Goal: Task Accomplishment & Management: Complete application form

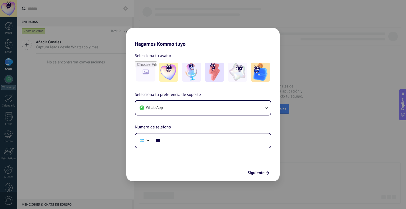
click at [295, 75] on div "Hagamos Kommo tuyo Selecciona tu avatar Selecciona tu preferencia de soporte Wh…" at bounding box center [203, 104] width 406 height 209
click at [93, 100] on div "Hagamos Kommo tuyo Selecciona tu avatar Selecciona tu preferencia de soporte Wh…" at bounding box center [203, 104] width 406 height 209
click at [12, 56] on div "Hagamos Kommo tuyo Selecciona tu avatar Selecciona tu preferencia de soporte Wh…" at bounding box center [203, 104] width 406 height 209
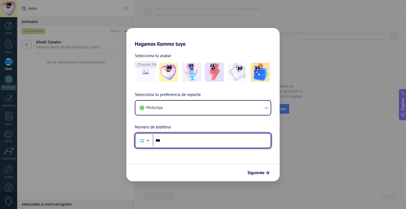
click at [203, 140] on input "***" at bounding box center [212, 141] width 118 height 12
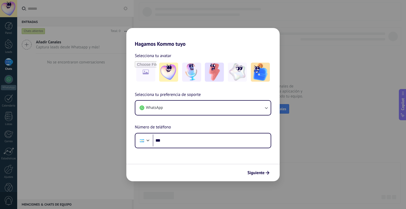
click at [294, 108] on div "Hagamos Kommo tuyo Selecciona tu avatar Selecciona tu preferencia de soporte Wh…" at bounding box center [203, 104] width 406 height 209
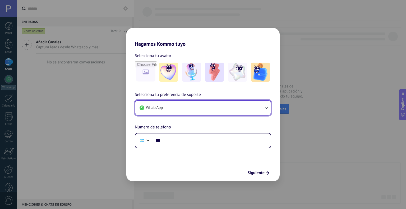
click at [188, 109] on button "WhatsApp" at bounding box center [202, 108] width 135 height 14
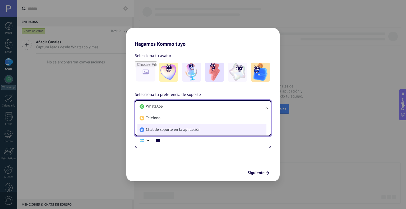
click at [188, 134] on li "Chat de soporte en la aplicación" at bounding box center [201, 130] width 129 height 12
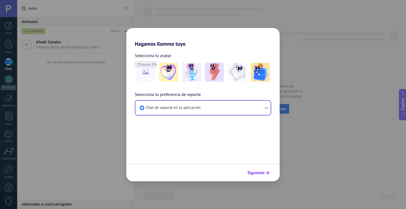
click at [259, 176] on button "Siguiente" at bounding box center [258, 172] width 27 height 9
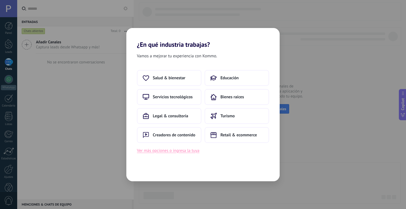
click at [197, 152] on button "Ver más opciones o ingresa la tuya" at bounding box center [168, 150] width 62 height 7
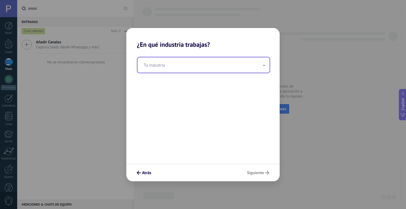
click at [183, 71] on input "text" at bounding box center [203, 64] width 132 height 15
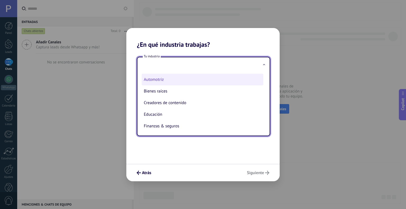
click at [181, 82] on li "Automotriz" at bounding box center [203, 80] width 122 height 12
type input "**********"
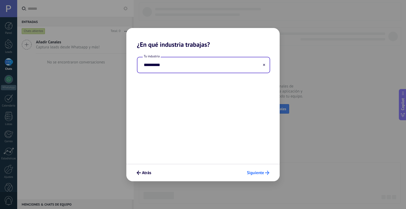
click at [262, 169] on button "Siguiente" at bounding box center [257, 172] width 27 height 9
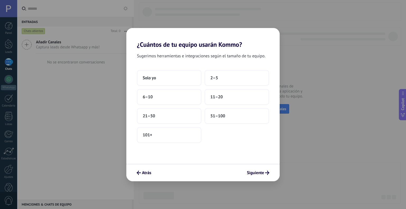
click at [262, 169] on button "Siguiente" at bounding box center [257, 172] width 27 height 9
click at [143, 175] on button "Atrás" at bounding box center [143, 172] width 19 height 9
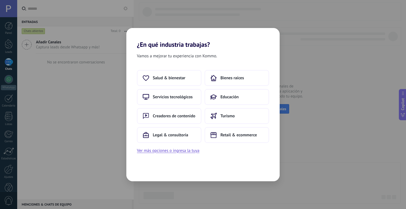
click at [98, 107] on div "¿En qué industria trabajas? Vamos a mejorar tu experiencia con Kommo. Salud & b…" at bounding box center [203, 104] width 406 height 209
